Goal: Entertainment & Leisure: Browse casually

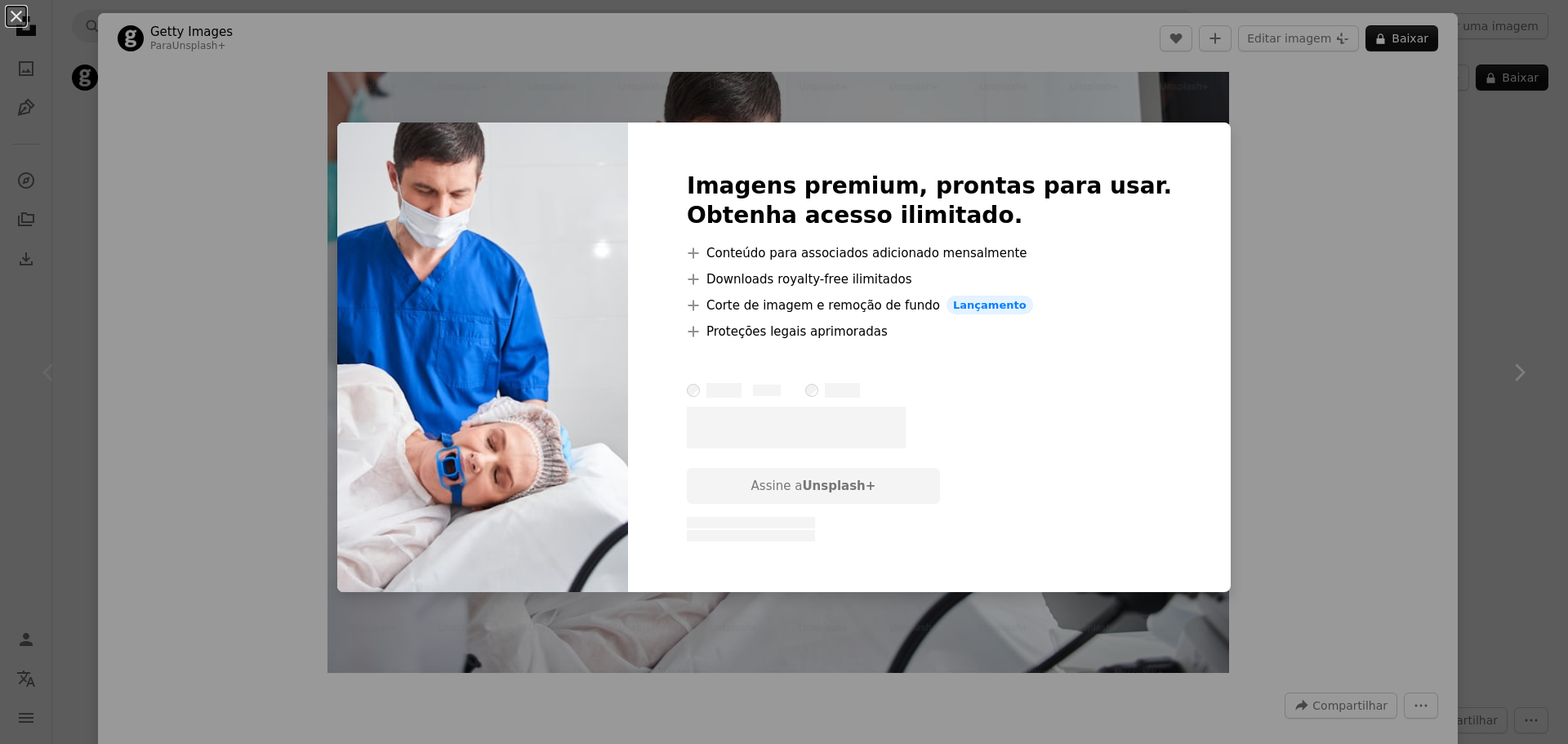
scroll to position [735, 0]
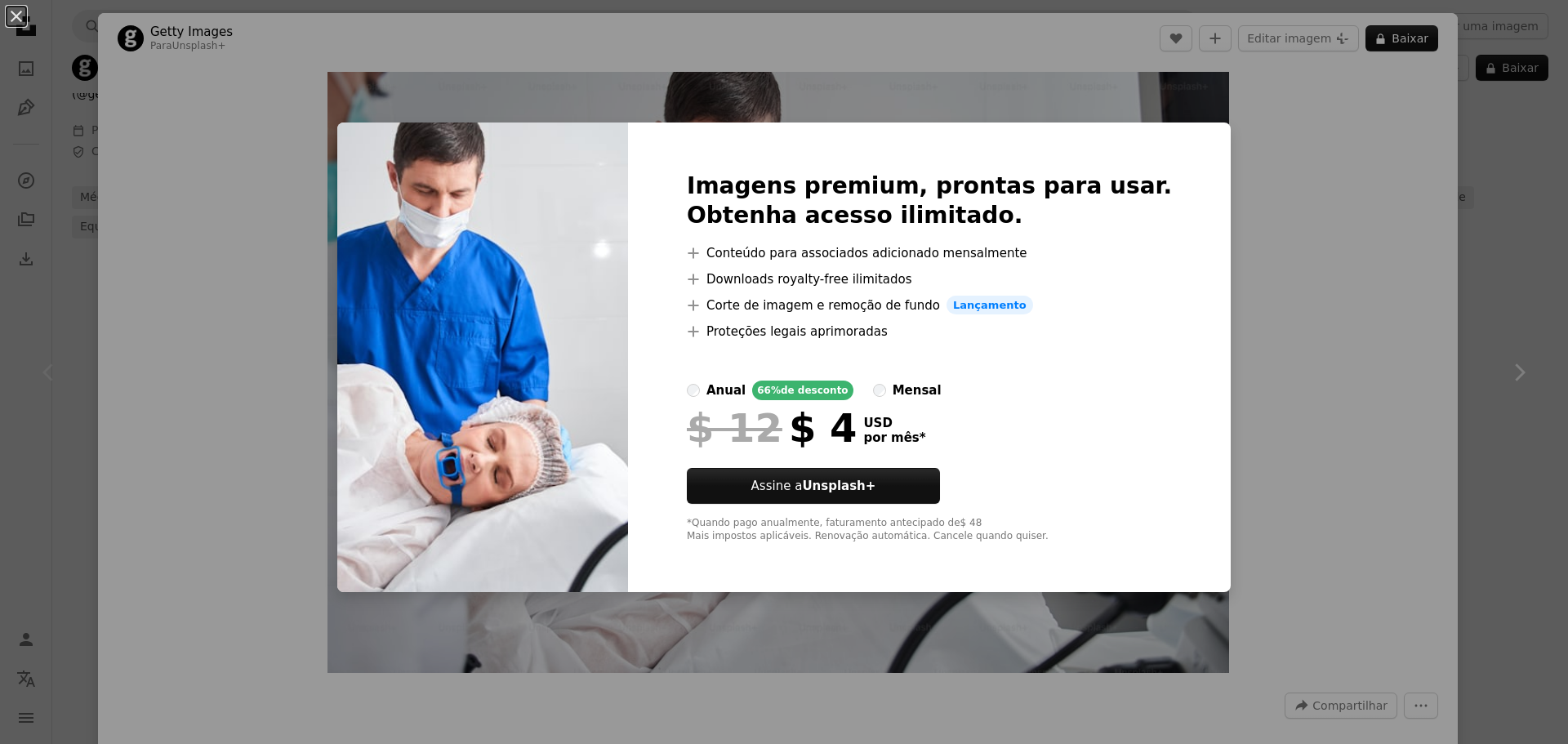
click at [874, 612] on div "An X shape Imagens premium, prontas para usar. Obtenha acesso ilimitado. A plus…" at bounding box center [784, 372] width 1568 height 744
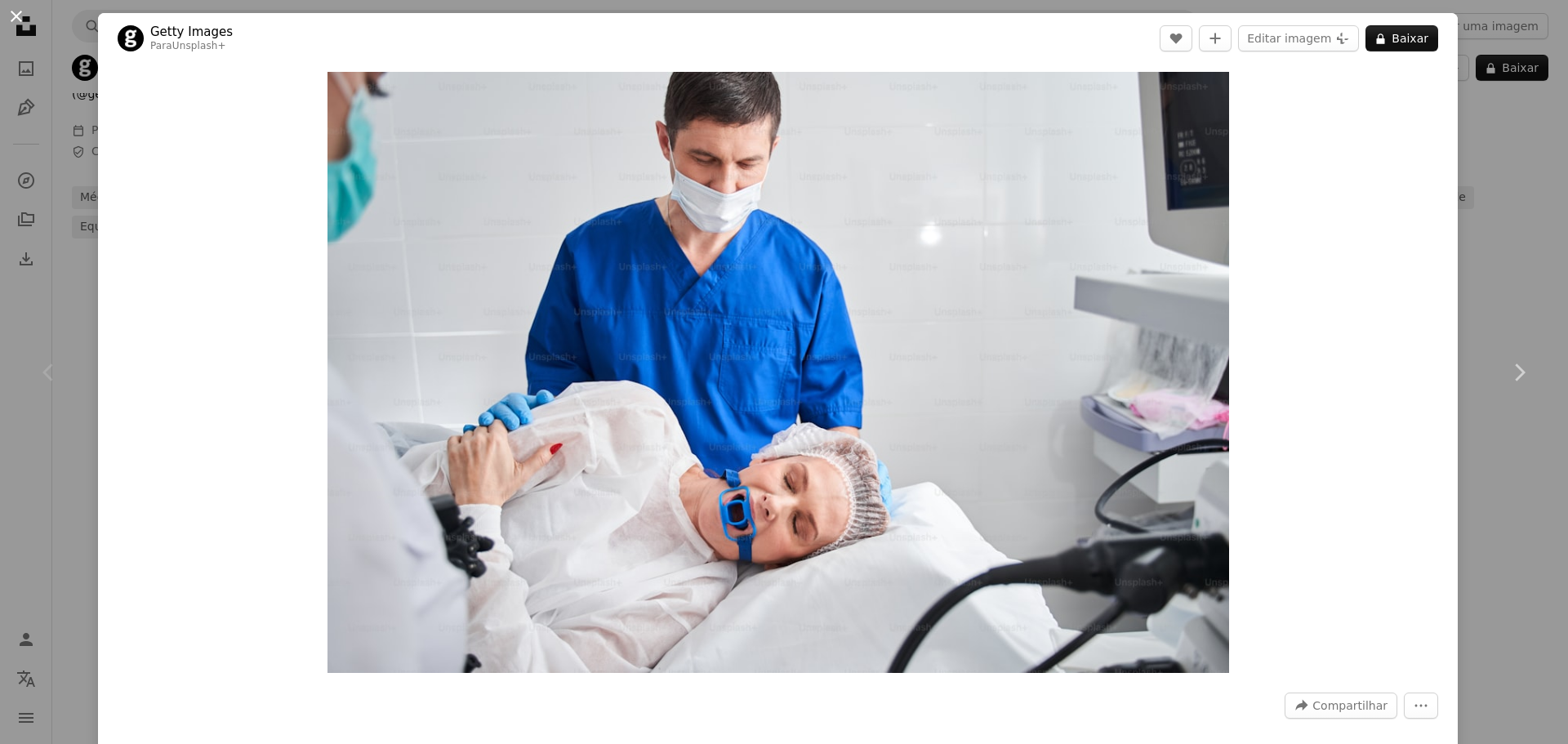
click at [18, 8] on button "An X shape" at bounding box center [17, 17] width 20 height 20
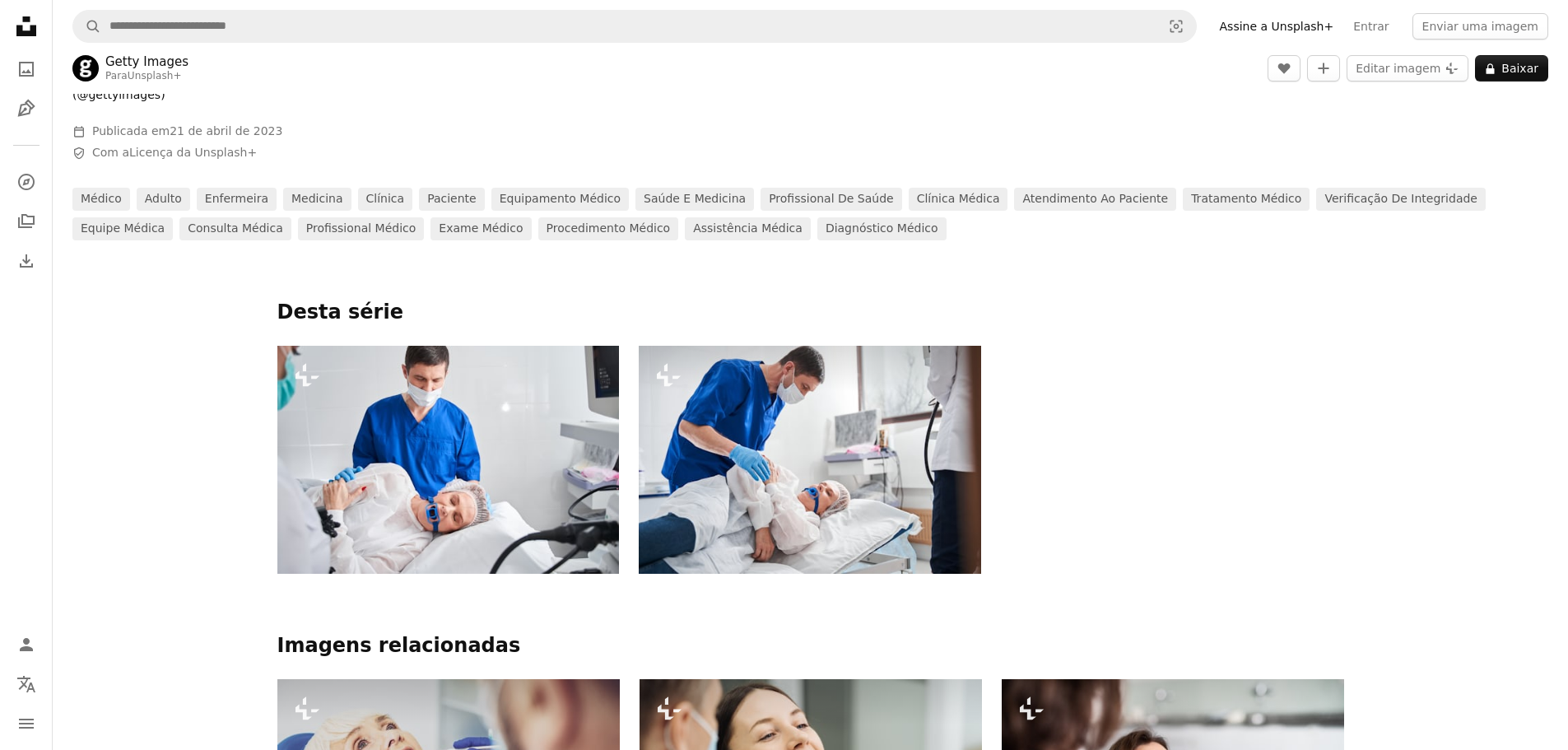
click at [762, 428] on img at bounding box center [809, 459] width 342 height 228
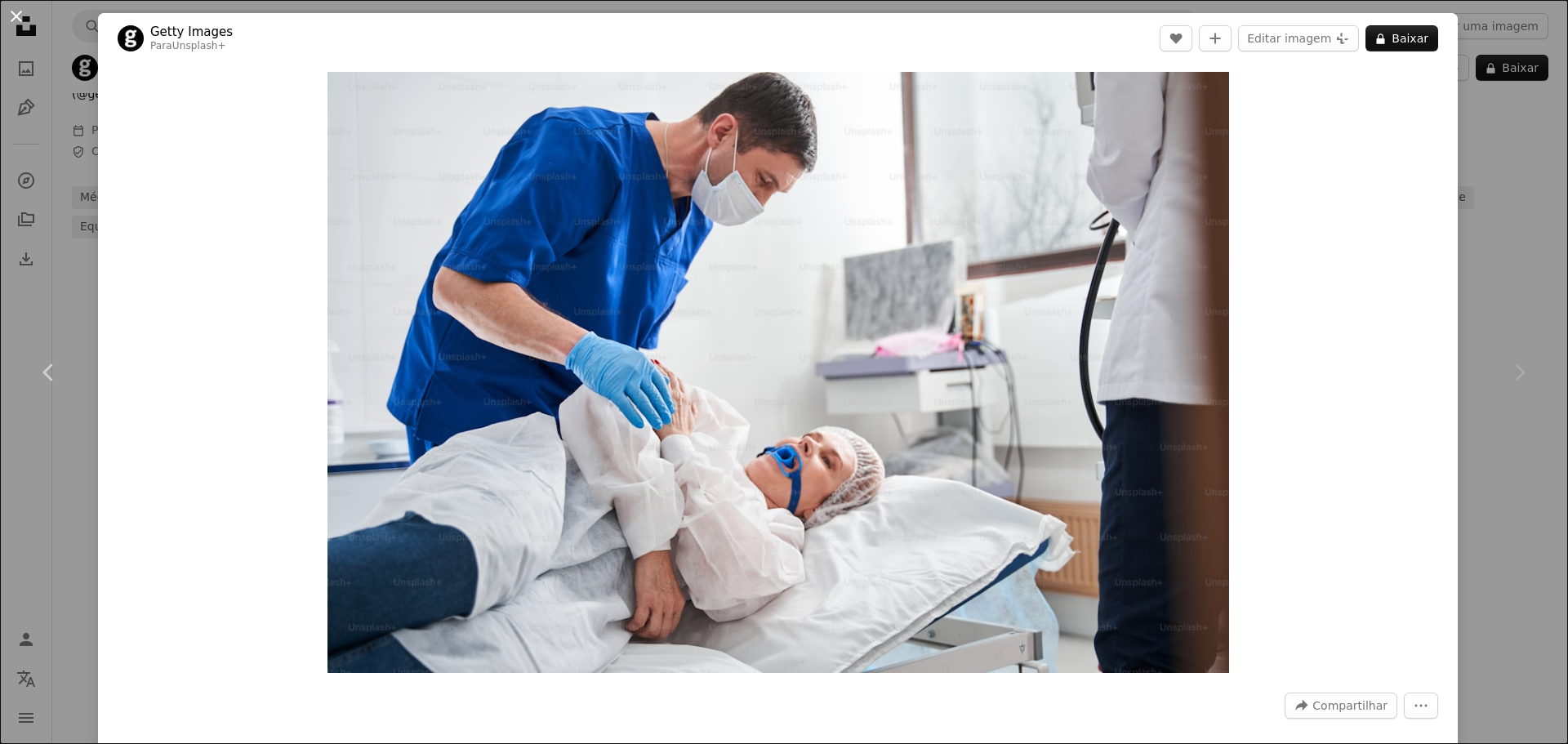
click at [12, 12] on button "An X shape" at bounding box center [17, 17] width 20 height 20
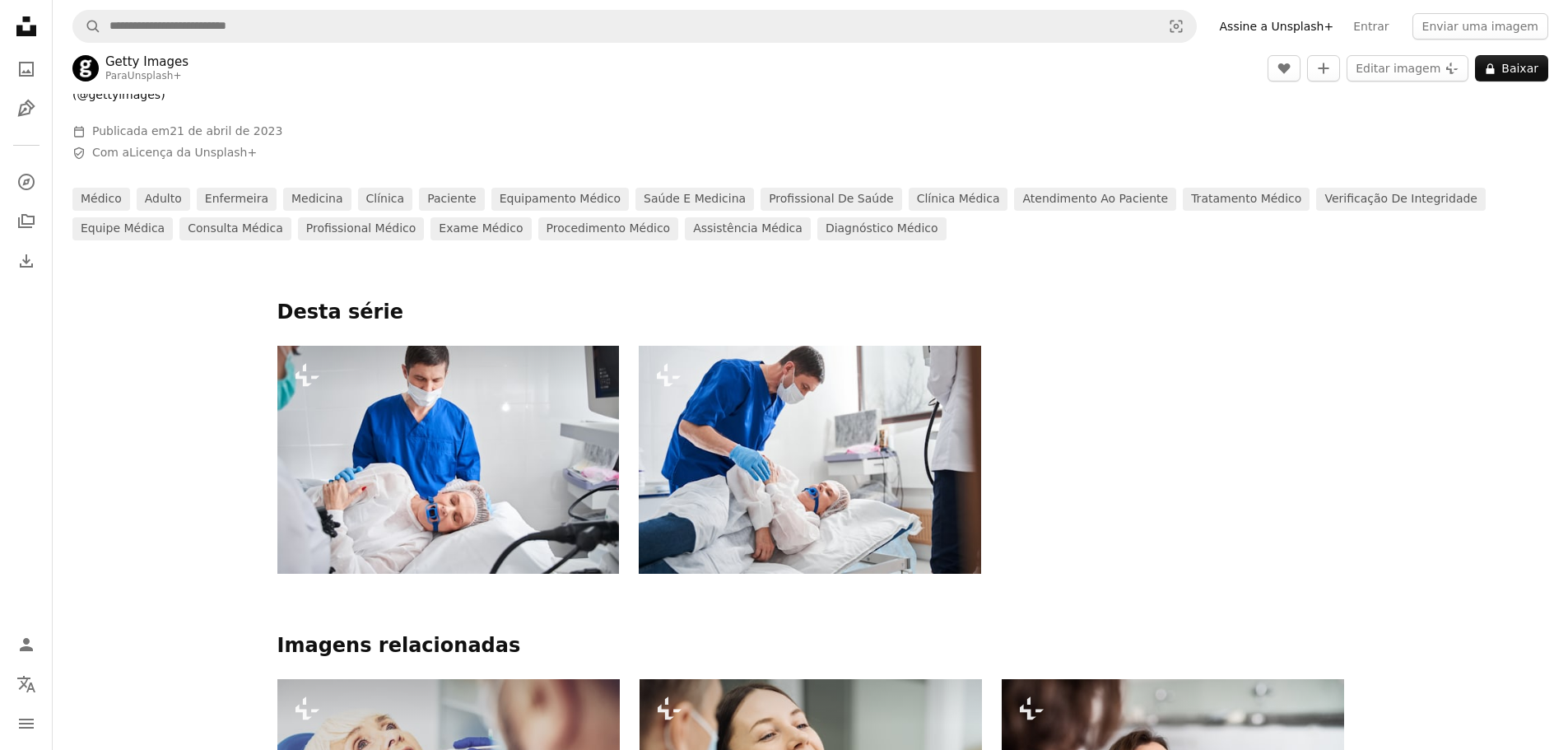
click at [493, 457] on img at bounding box center [448, 459] width 342 height 228
